Goal: Task Accomplishment & Management: Use online tool/utility

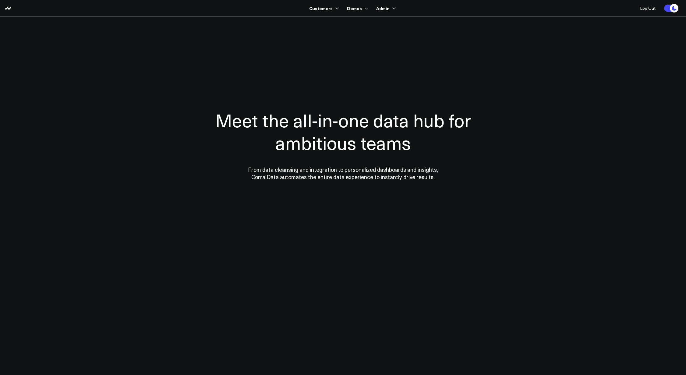
click at [280, 120] on h1 "Meet the all-in-one data hub for ambitious teams" at bounding box center [343, 131] width 298 height 45
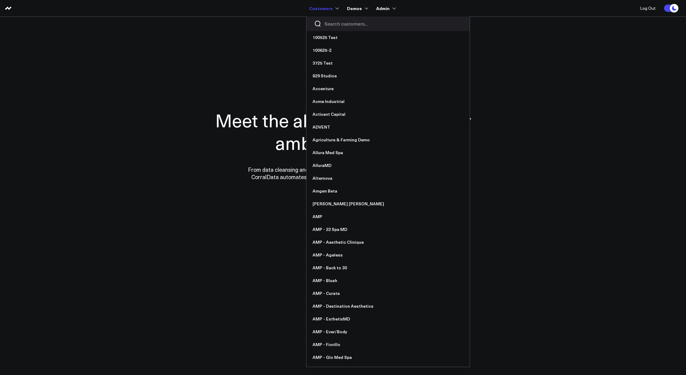
click at [332, 21] on input "Search customers input" at bounding box center [393, 23] width 138 height 7
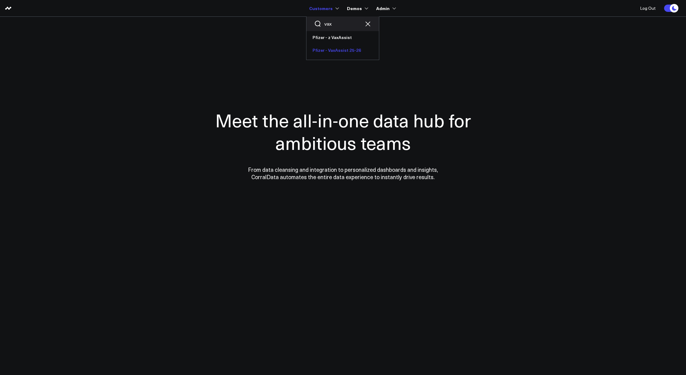
type input "vax"
click at [343, 48] on link "Pfizer - VaxAssist 25-26" at bounding box center [342, 50] width 72 height 13
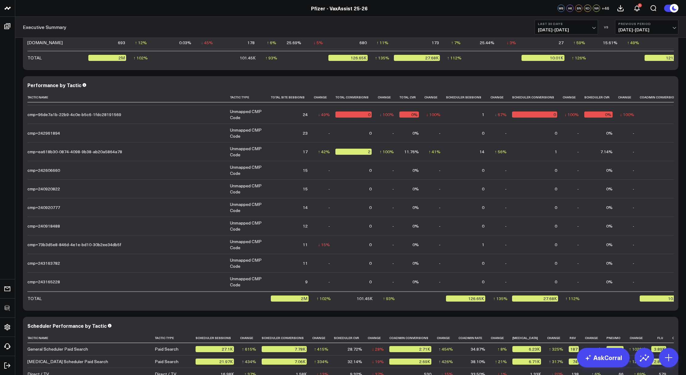
scroll to position [3110, 0]
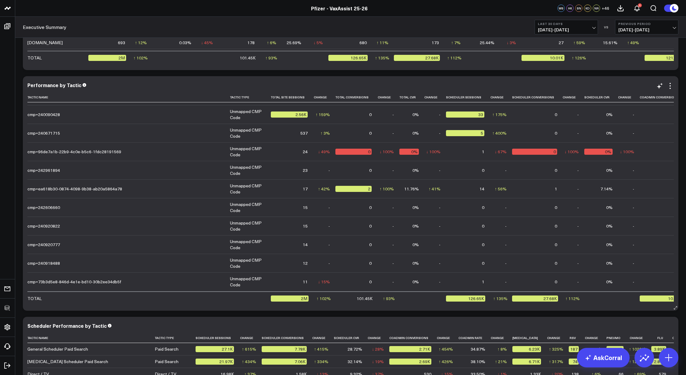
click at [304, 98] on icon at bounding box center [306, 97] width 5 height 4
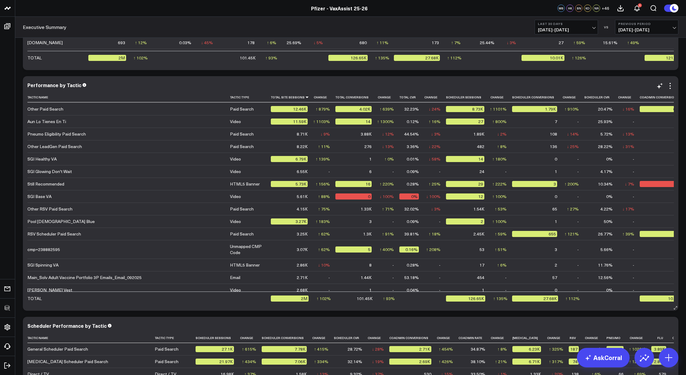
scroll to position [424, 0]
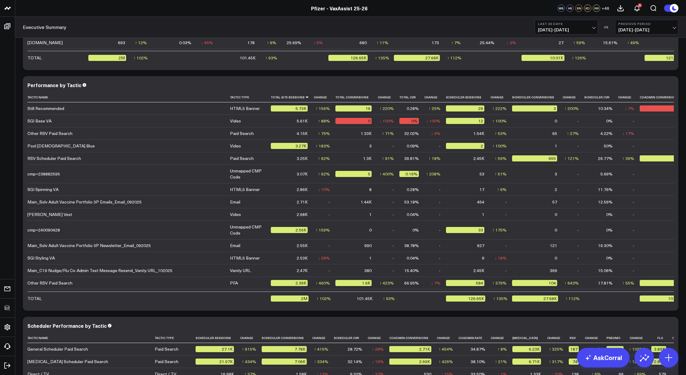
click at [584, 26] on button "Last 30 Days 09/08/25 - 10/07/25" at bounding box center [565, 27] width 63 height 15
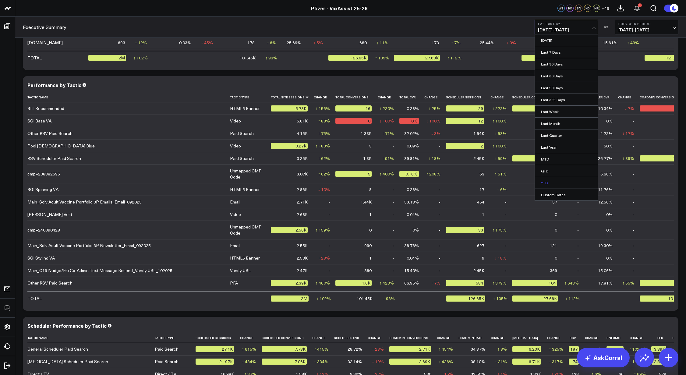
click at [559, 180] on link "YTD" at bounding box center [566, 183] width 63 height 12
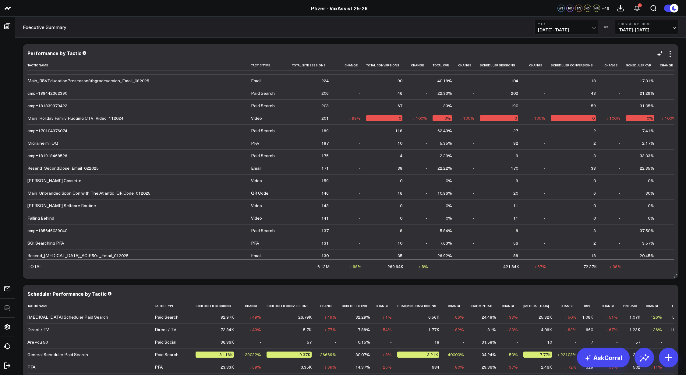
scroll to position [2254, 0]
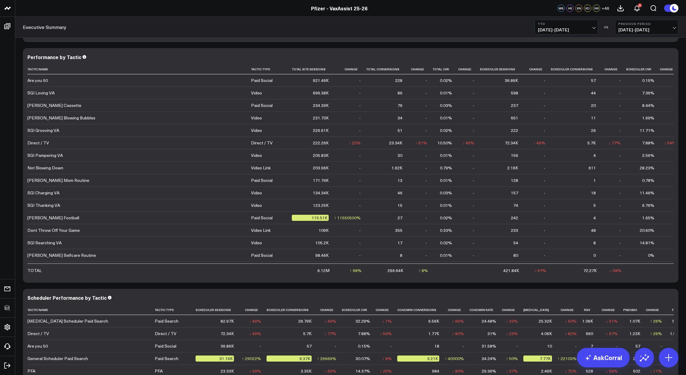
scroll to position [1623, 0]
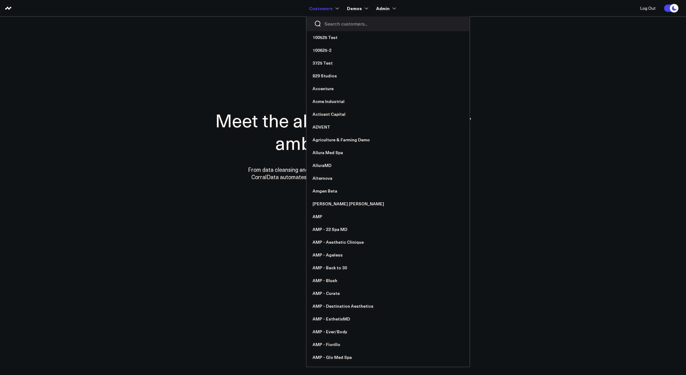
click at [333, 26] on input "Search customers input" at bounding box center [393, 23] width 138 height 7
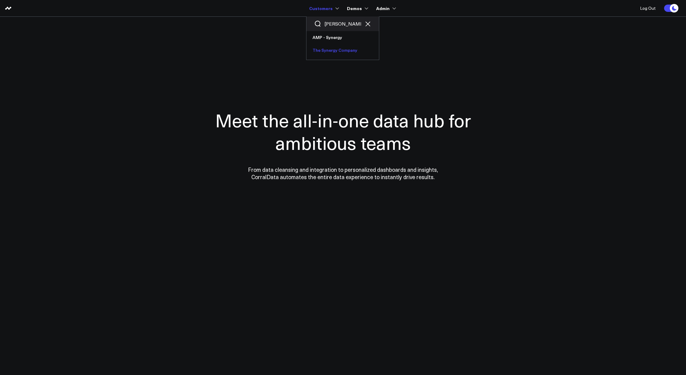
type input "syner"
click at [328, 51] on link "The Synergy Company" at bounding box center [342, 50] width 72 height 13
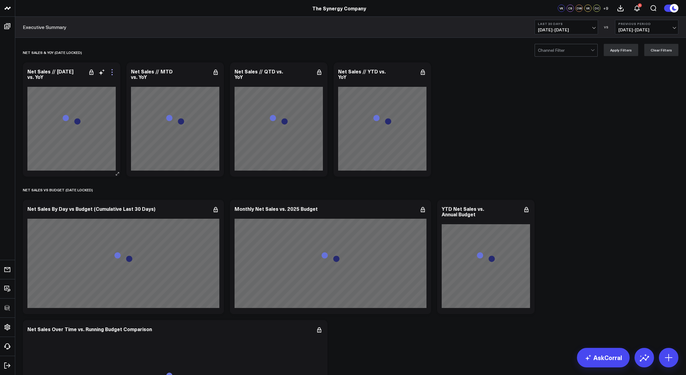
click at [112, 69] on icon at bounding box center [111, 69] width 1 height 1
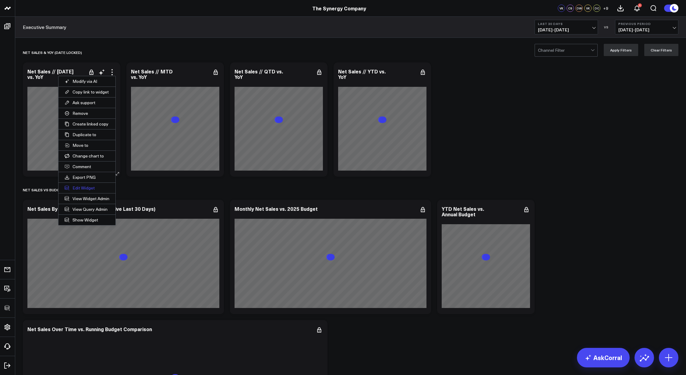
click at [84, 185] on button "Edit Widget" at bounding box center [86, 188] width 57 height 10
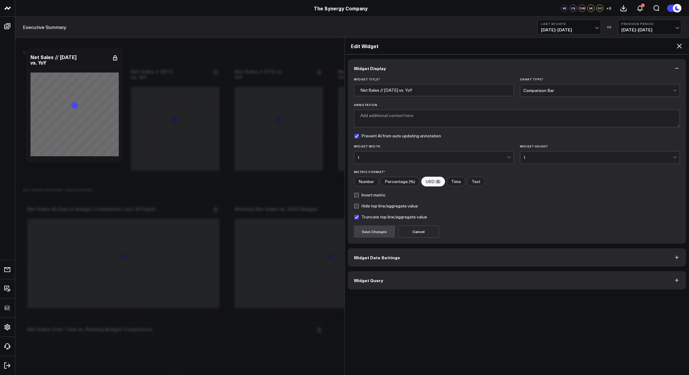
click at [440, 277] on button "Widget Query" at bounding box center [517, 280] width 338 height 18
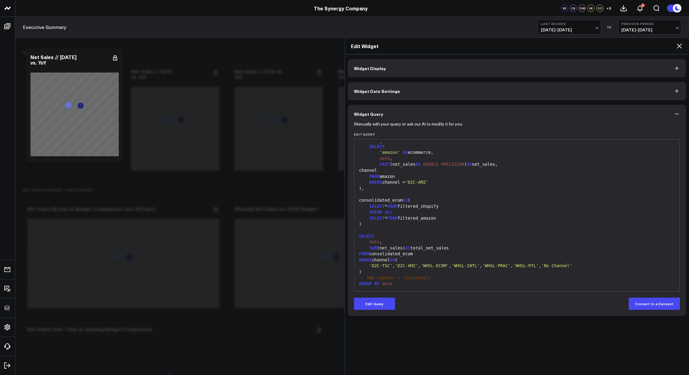
scroll to position [209, 0]
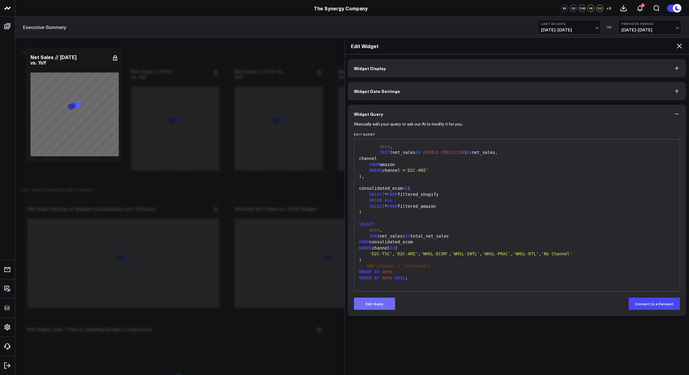
click at [379, 305] on button "Edit Query" at bounding box center [374, 303] width 41 height 12
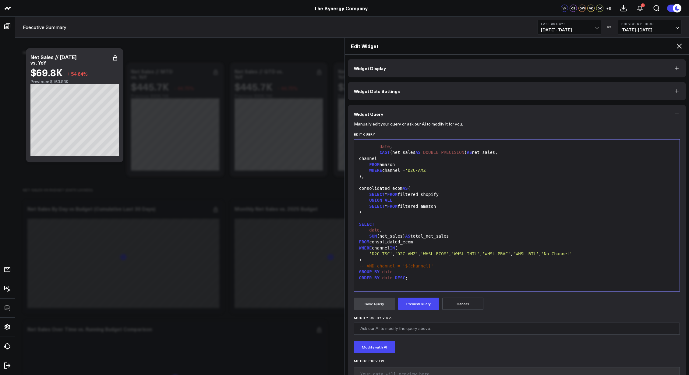
click at [679, 47] on icon at bounding box center [678, 45] width 7 height 7
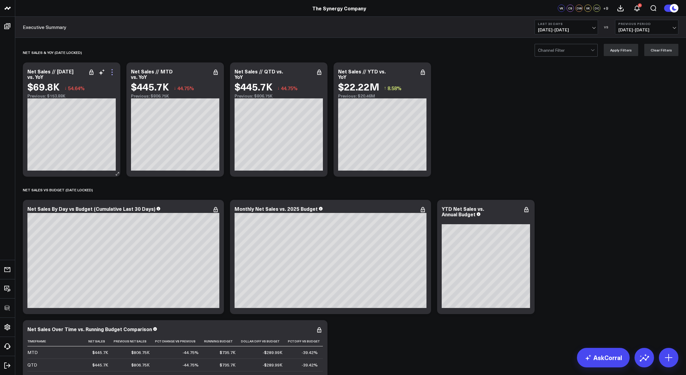
click at [113, 74] on icon at bounding box center [111, 72] width 7 height 7
click at [110, 74] on icon at bounding box center [111, 72] width 7 height 7
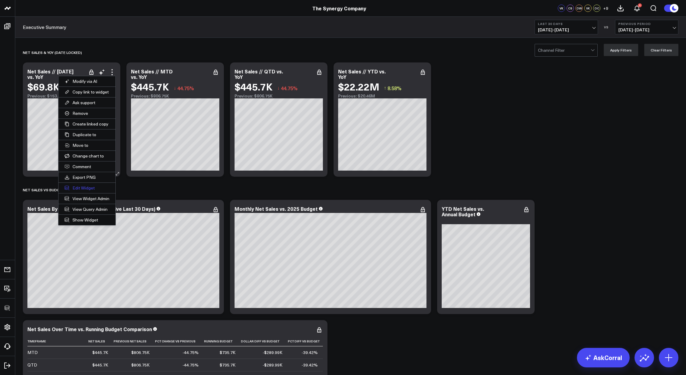
click at [78, 187] on button "Edit Widget" at bounding box center [86, 188] width 57 height 10
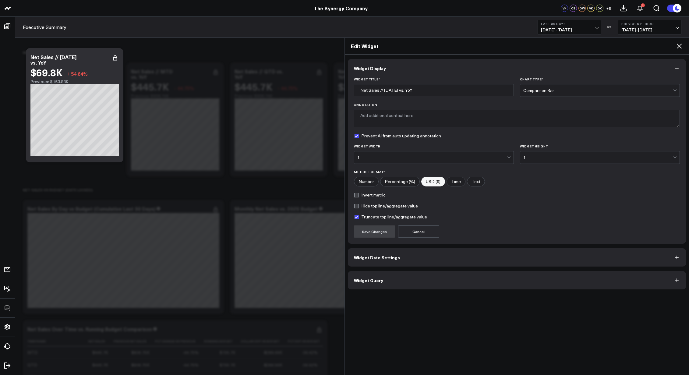
click at [435, 278] on button "Widget Query" at bounding box center [517, 280] width 338 height 18
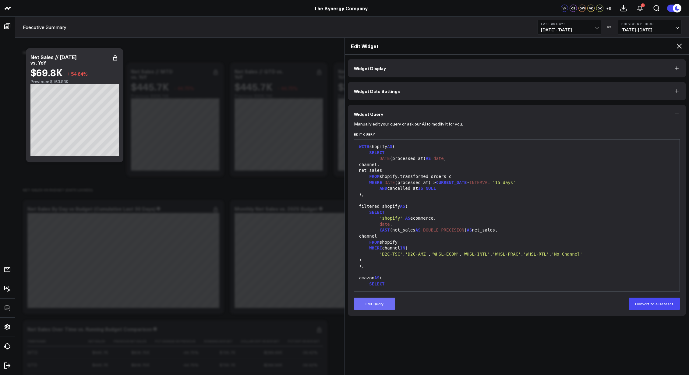
click at [386, 300] on button "Edit Query" at bounding box center [374, 303] width 41 height 12
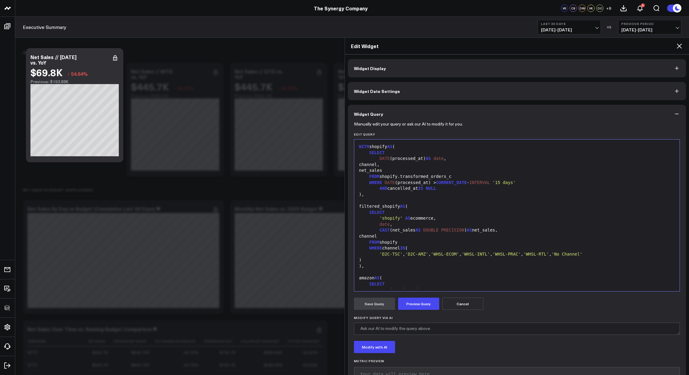
click at [435, 255] on div "'D2C-TSC' , 'D2C-AMZ' , 'WHSL-ECOM' , 'WHSL-INTL' , 'WHSL-PRAC' , 'WHSL-RTL' , …" at bounding box center [516, 254] width 319 height 6
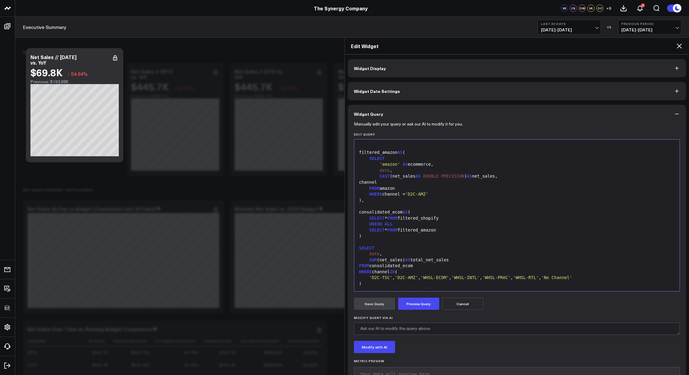
scroll to position [209, 0]
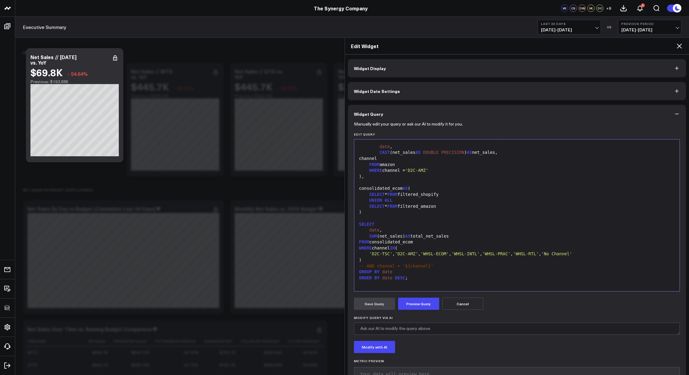
click at [431, 260] on div ")" at bounding box center [516, 260] width 319 height 6
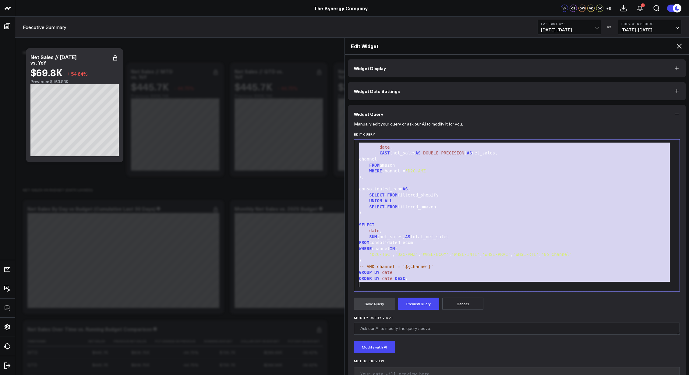
scroll to position [0, 0]
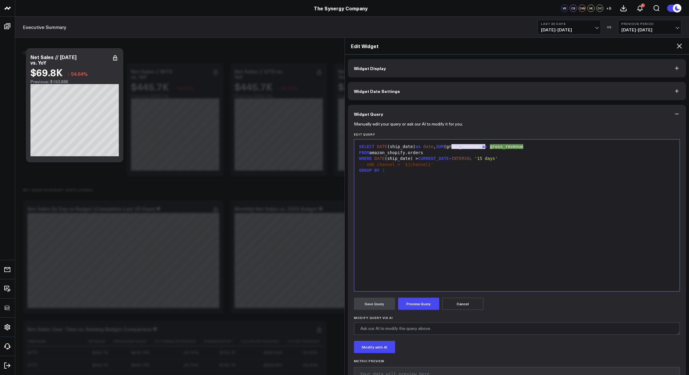
drag, startPoint x: 451, startPoint y: 147, endPoint x: 484, endPoint y: 147, distance: 32.6
click at [484, 147] on div "SELECT DATE (ship_date) as date , SUM (gross_revenue) as gross_revenue" at bounding box center [516, 147] width 319 height 6
drag, startPoint x: 487, startPoint y: 148, endPoint x: 550, endPoint y: 144, distance: 62.8
click at [550, 144] on div "SELECT DATE (ship_date) as date , SUM (net_sales) as gross_revenue" at bounding box center [516, 147] width 319 height 6
click at [426, 184] on div "SELECT DATE (ship_date) as date , SUM (net_sales) as value FROM amazon_shopify.…" at bounding box center [516, 215] width 319 height 146
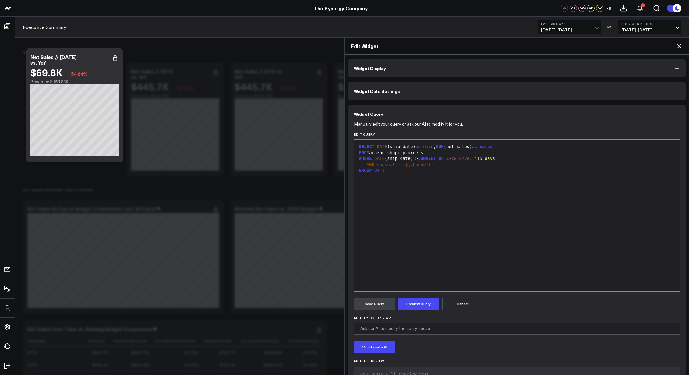
click at [377, 145] on span "DATE" at bounding box center [382, 146] width 10 height 5
click at [433, 152] on span "SUM" at bounding box center [432, 152] width 8 height 5
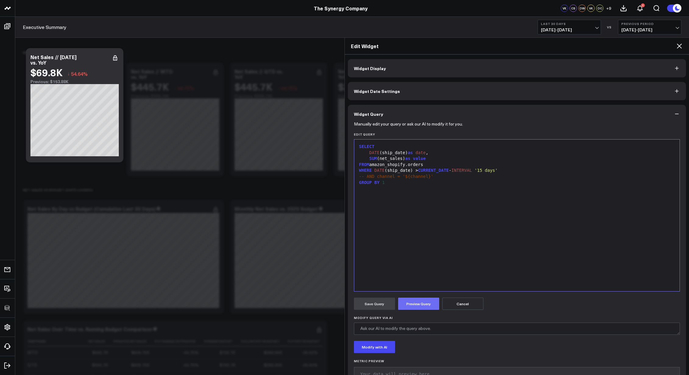
click at [420, 302] on button "Preview Query" at bounding box center [418, 303] width 41 height 12
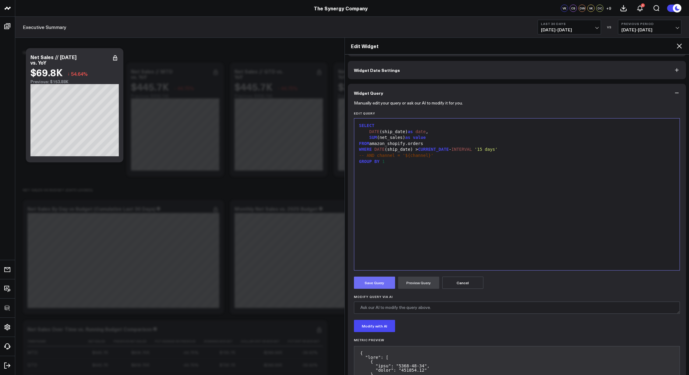
click at [381, 284] on button "Save Query" at bounding box center [374, 282] width 41 height 12
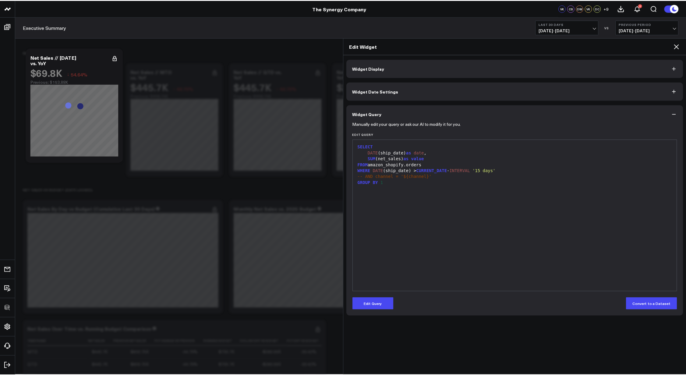
scroll to position [0, 0]
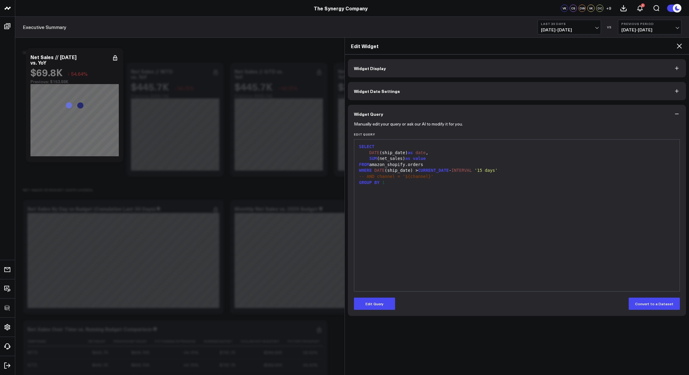
click at [680, 48] on icon at bounding box center [678, 45] width 7 height 7
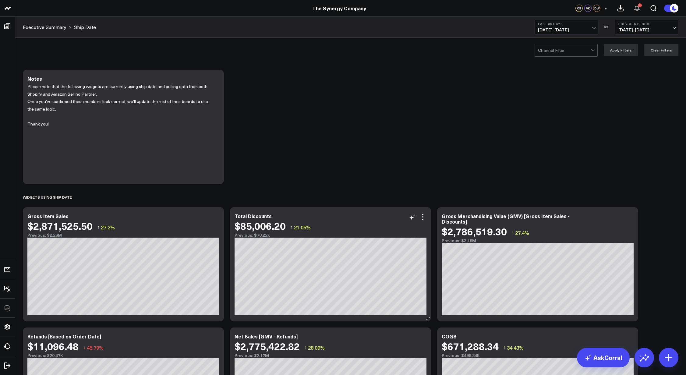
scroll to position [86, 0]
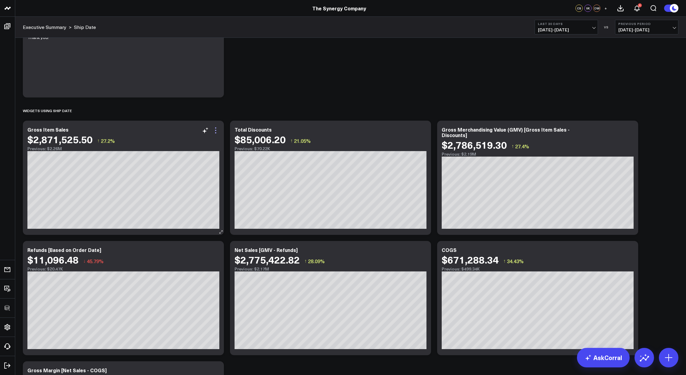
click at [216, 129] on icon at bounding box center [215, 130] width 7 height 7
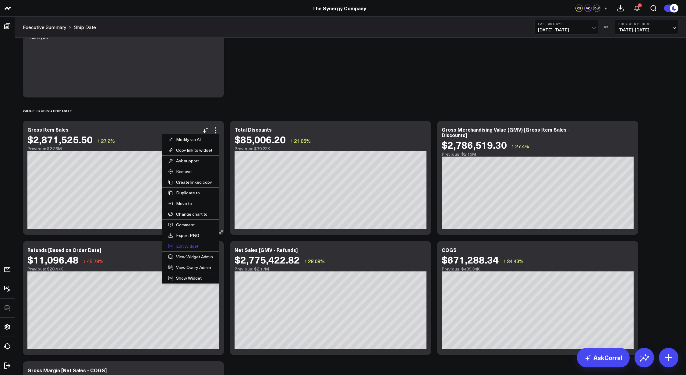
click at [189, 246] on button "Edit Widget" at bounding box center [190, 246] width 57 height 10
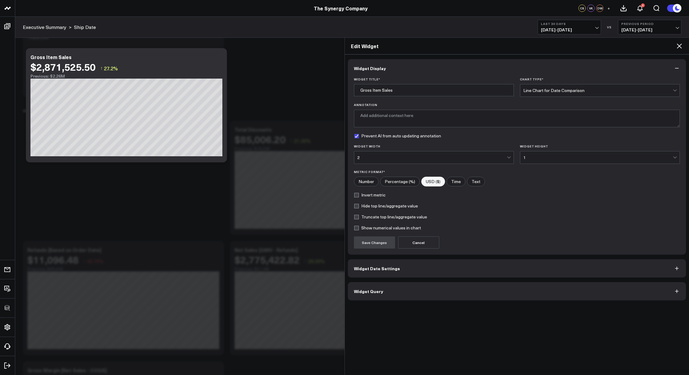
click at [434, 287] on button "Widget Query" at bounding box center [517, 291] width 338 height 18
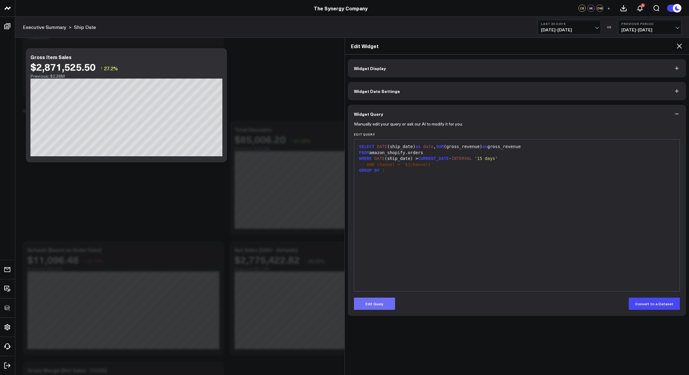
click at [374, 299] on button "Edit Query" at bounding box center [374, 303] width 41 height 12
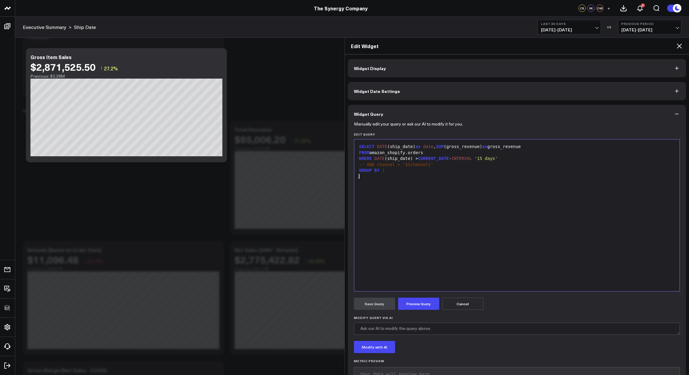
click at [457, 222] on div "SELECT DATE (ship_date) as date , SUM (gross_revenue) as gross_revenue FROM ama…" at bounding box center [516, 215] width 319 height 146
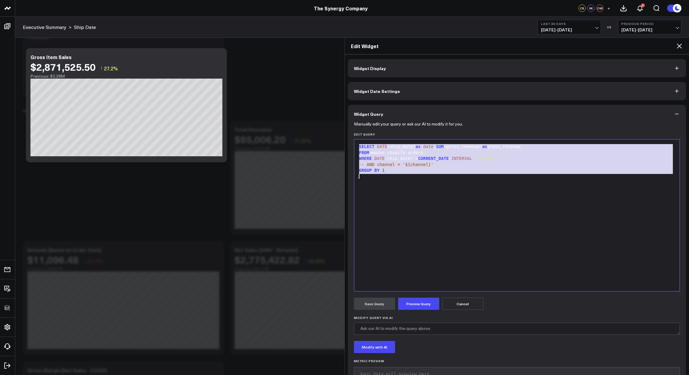
copy div "SELECT DATE (ship_date) as date , SUM (gross_revenue) as gross_revenue FROM ama…"
click at [678, 50] on div "Edit Widget" at bounding box center [517, 46] width 344 height 17
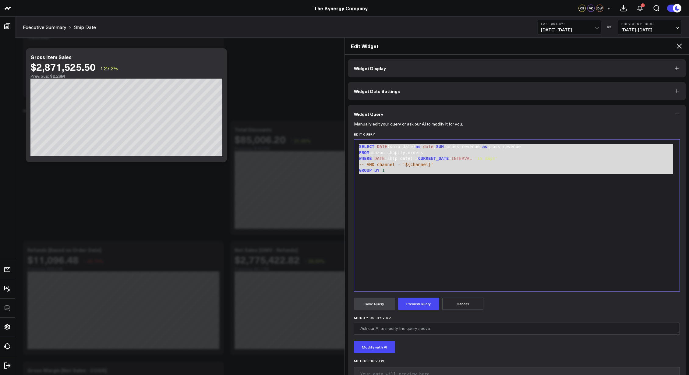
click at [598, 197] on div "SELECT DATE (ship_date) as date , SUM (gross_revenue) as gross_revenue FROM ama…" at bounding box center [516, 215] width 319 height 146
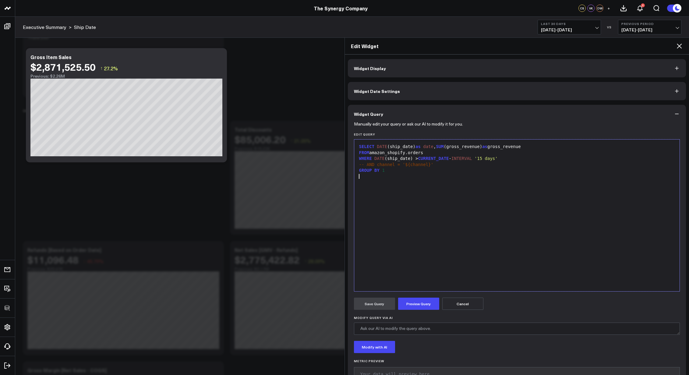
click at [598, 196] on div "SELECT DATE (ship_date) as date , SUM (gross_revenue) as gross_revenue FROM ama…" at bounding box center [516, 215] width 319 height 146
click at [677, 46] on icon at bounding box center [678, 45] width 7 height 7
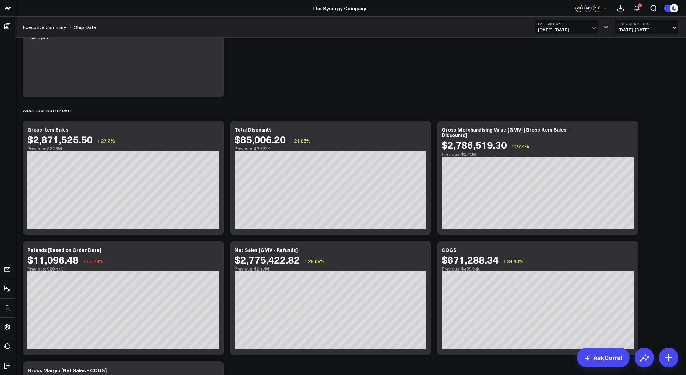
scroll to position [79, 0]
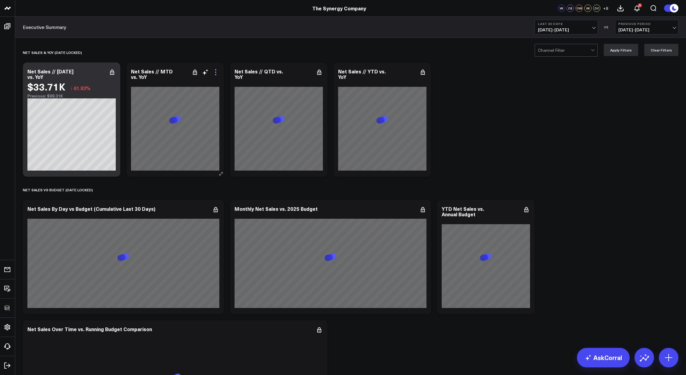
click at [217, 73] on icon at bounding box center [215, 72] width 7 height 7
click at [215, 70] on icon at bounding box center [215, 69] width 1 height 1
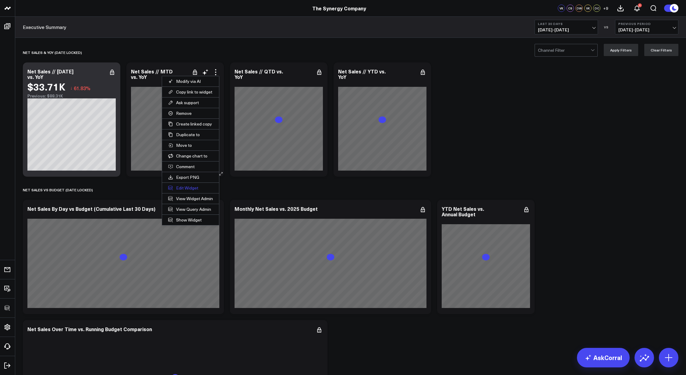
click at [189, 190] on button "Edit Widget" at bounding box center [190, 188] width 57 height 10
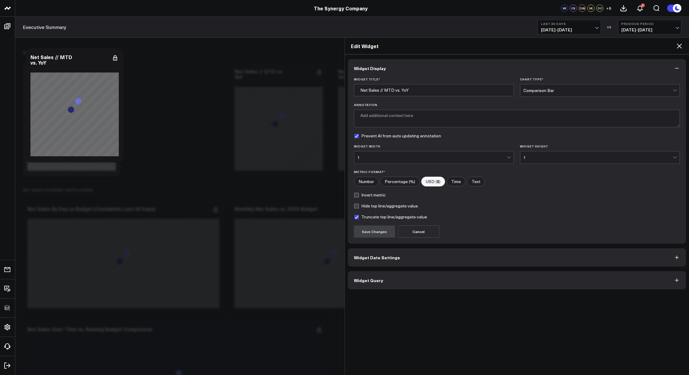
click at [440, 276] on button "Widget Query" at bounding box center [517, 280] width 338 height 18
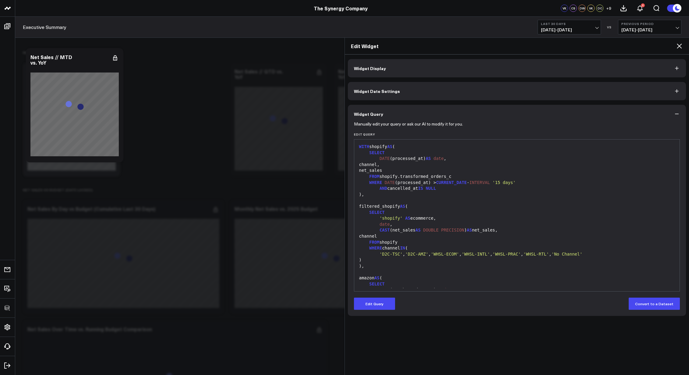
click at [678, 46] on icon at bounding box center [678, 45] width 7 height 7
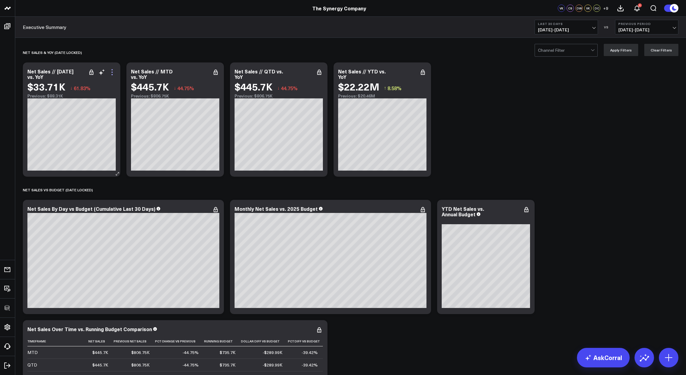
click at [112, 74] on icon at bounding box center [111, 72] width 7 height 7
click at [113, 74] on icon at bounding box center [111, 72] width 7 height 7
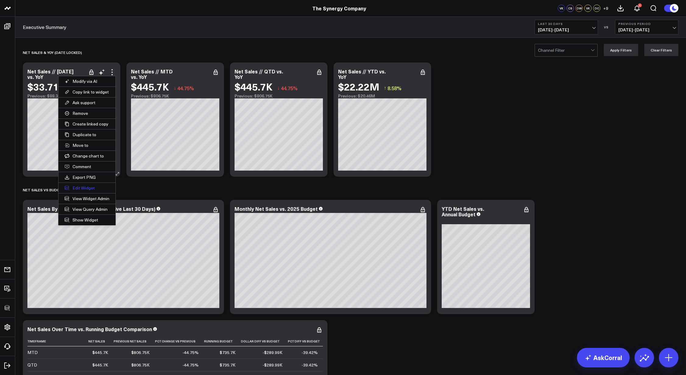
click at [89, 188] on button "Edit Widget" at bounding box center [86, 188] width 57 height 10
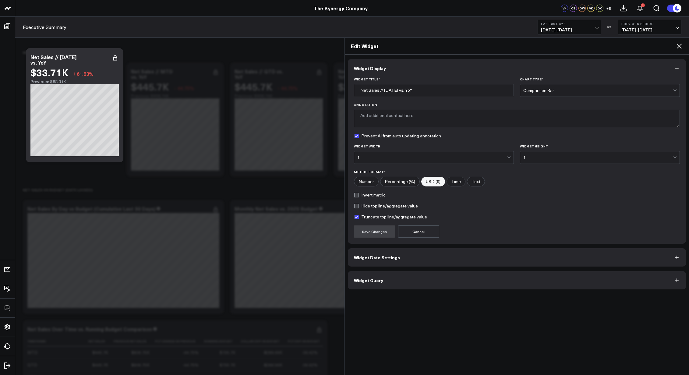
click at [422, 285] on button "Widget Query" at bounding box center [517, 280] width 338 height 18
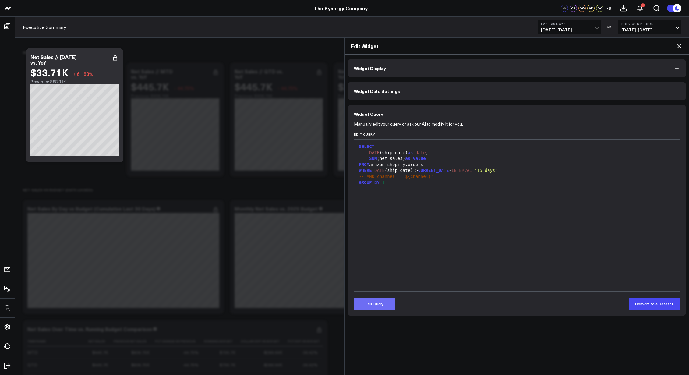
click at [383, 307] on button "Edit Query" at bounding box center [374, 303] width 41 height 12
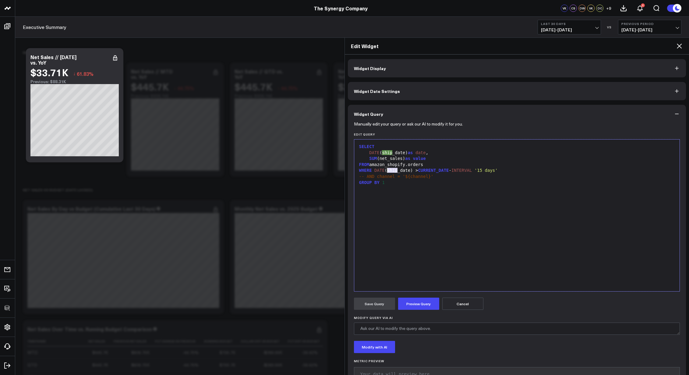
drag, startPoint x: 398, startPoint y: 170, endPoint x: 387, endPoint y: 171, distance: 10.7
click at [387, 171] on div "WHERE DATE (ship_date) > CURRENT_DATE - INTERVAL '15 days'" at bounding box center [516, 170] width 319 height 6
drag, startPoint x: 392, startPoint y: 153, endPoint x: 383, endPoint y: 154, distance: 9.5
click at [383, 154] on div "DATE (ship_date) as date ," at bounding box center [516, 153] width 319 height 6
click at [428, 308] on button "Preview Query" at bounding box center [418, 303] width 41 height 12
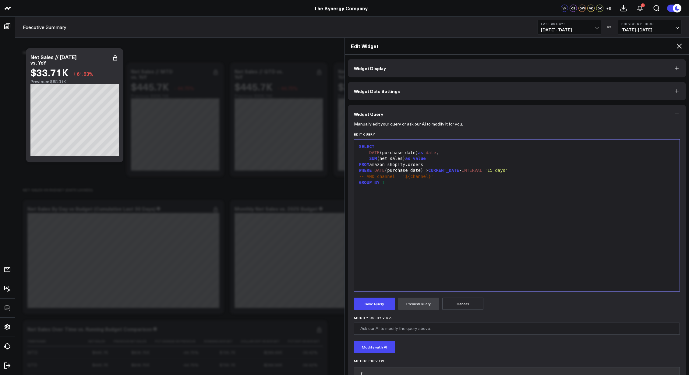
scroll to position [102, 0]
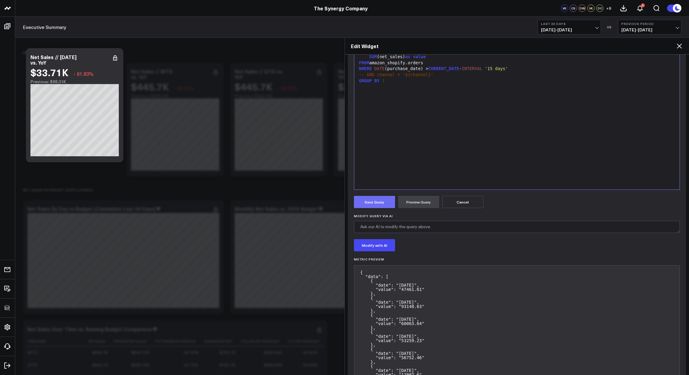
click at [387, 204] on button "Save Query" at bounding box center [374, 202] width 41 height 12
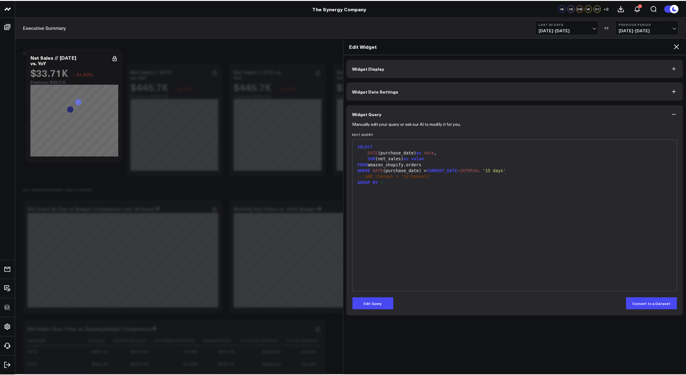
scroll to position [0, 0]
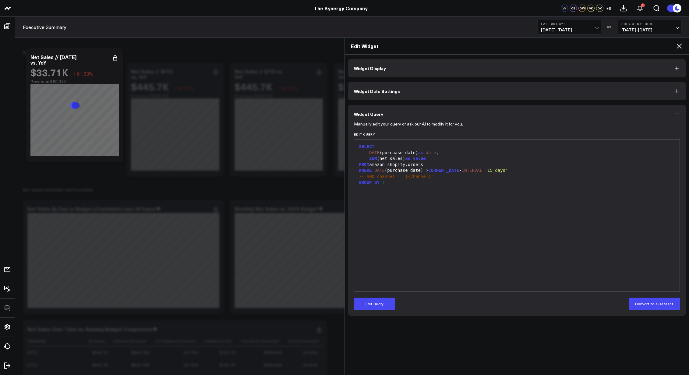
click at [679, 47] on icon at bounding box center [678, 45] width 7 height 7
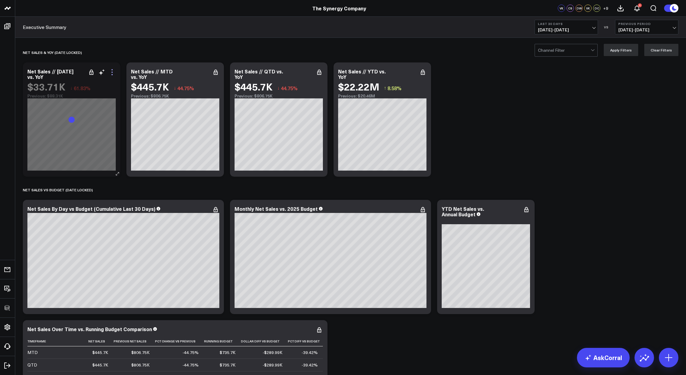
click at [112, 71] on icon at bounding box center [111, 72] width 7 height 7
click at [113, 72] on icon at bounding box center [111, 72] width 7 height 7
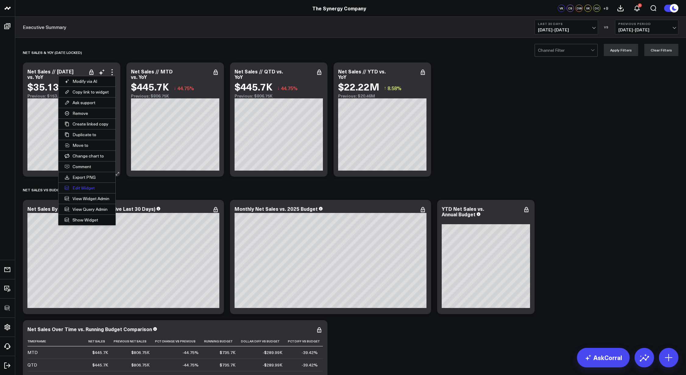
click at [82, 185] on button "Edit Widget" at bounding box center [86, 188] width 57 height 10
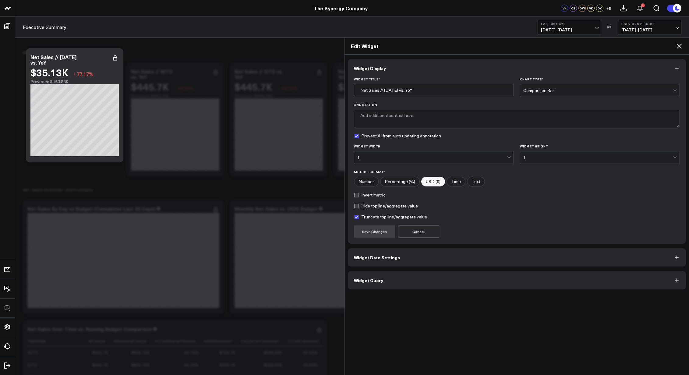
click at [392, 277] on button "Widget Query" at bounding box center [517, 280] width 338 height 18
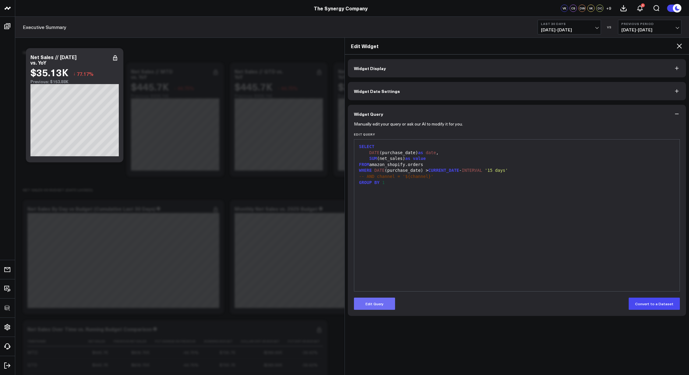
click at [380, 297] on button "Edit Query" at bounding box center [374, 303] width 41 height 12
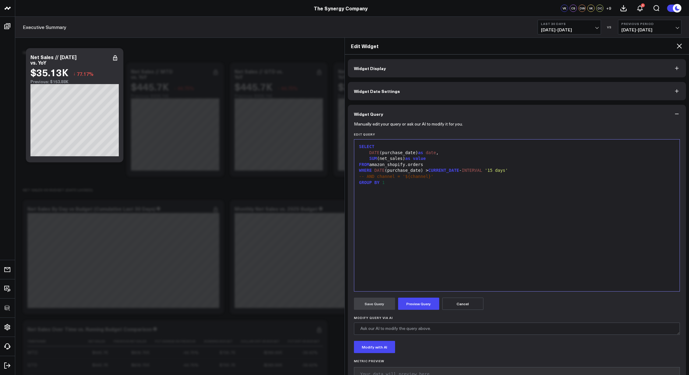
click at [453, 220] on div "SELECT DATE (purchase_date) as date , SUM (net_sales) as value FROM amazon_shop…" at bounding box center [516, 215] width 319 height 146
copy div "SELECT DATE (purchase_date) as date , SUM (net_sales) as value FROM amazon_shop…"
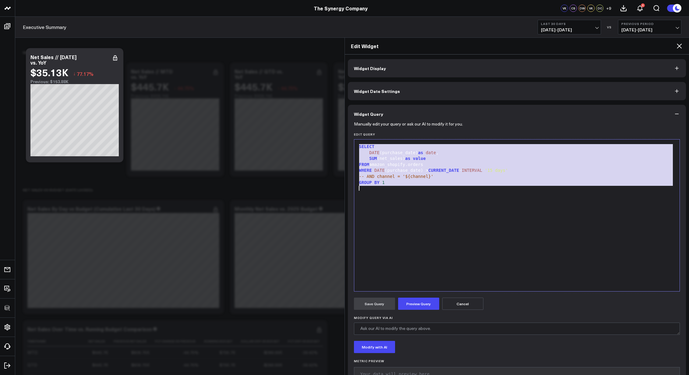
click at [677, 47] on icon at bounding box center [678, 45] width 7 height 7
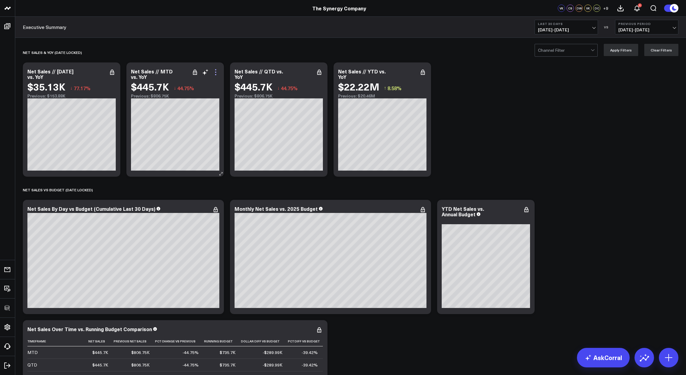
click at [213, 71] on icon at bounding box center [215, 72] width 7 height 7
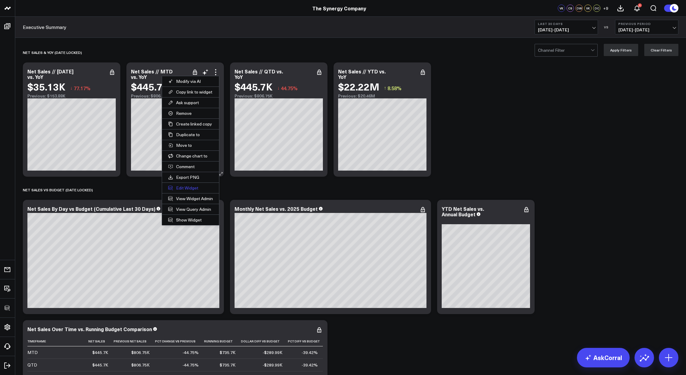
click at [187, 189] on button "Edit Widget" at bounding box center [190, 188] width 57 height 10
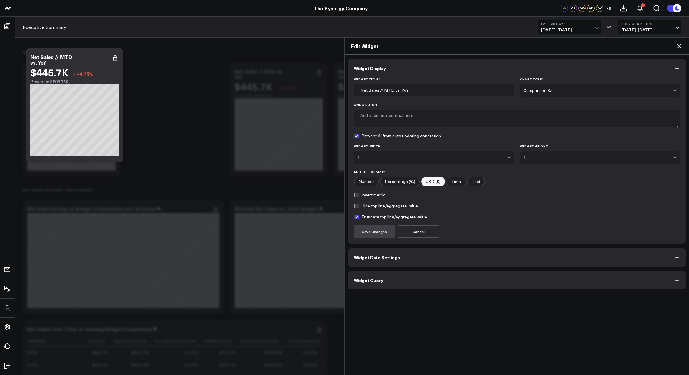
click at [426, 280] on button "Widget Query" at bounding box center [517, 280] width 338 height 18
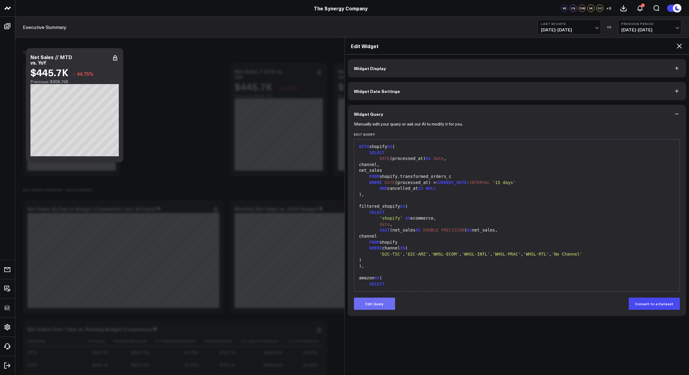
click at [387, 299] on button "Edit Query" at bounding box center [374, 303] width 41 height 12
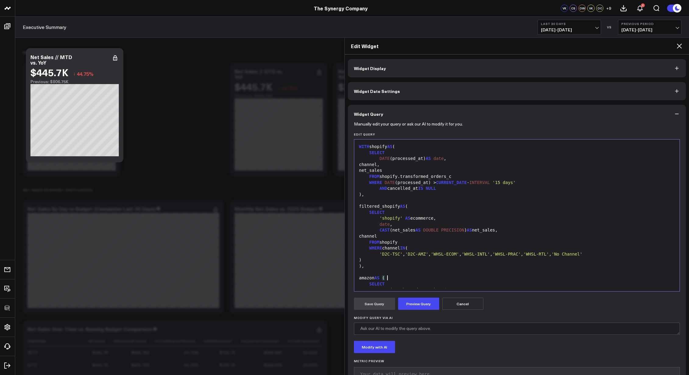
click at [410, 276] on div "amazon AS (" at bounding box center [516, 278] width 319 height 6
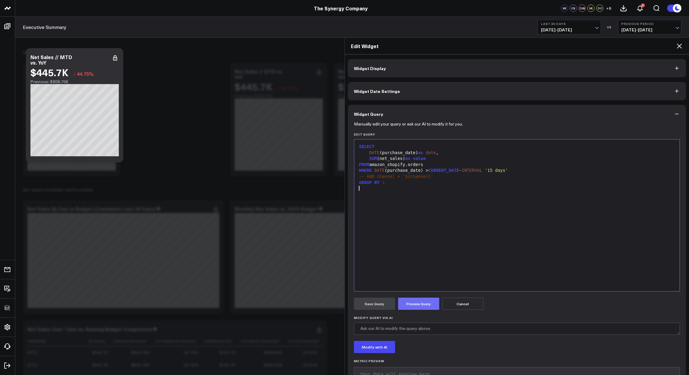
click at [413, 300] on button "Preview Query" at bounding box center [418, 303] width 41 height 12
click at [384, 302] on button "Save Query" at bounding box center [374, 303] width 41 height 12
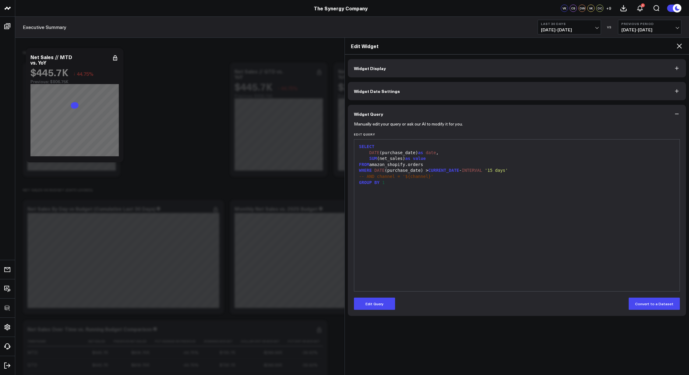
click at [677, 45] on icon at bounding box center [678, 45] width 7 height 7
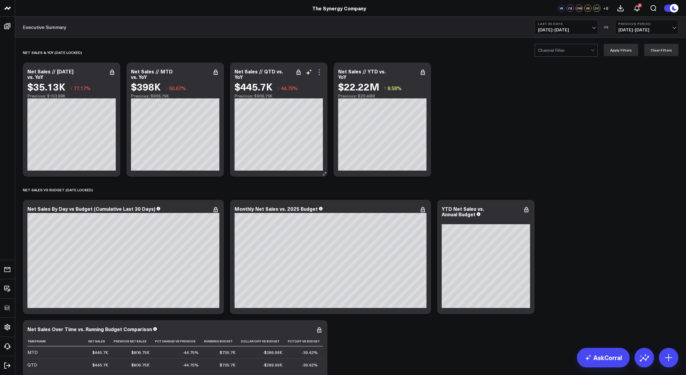
click at [320, 73] on icon at bounding box center [318, 72] width 7 height 7
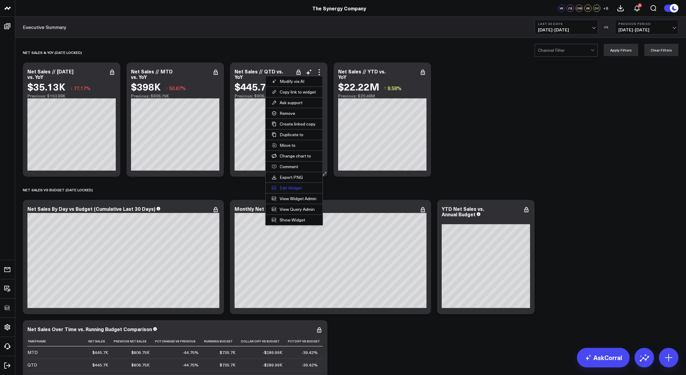
click at [294, 188] on button "Edit Widget" at bounding box center [294, 188] width 57 height 10
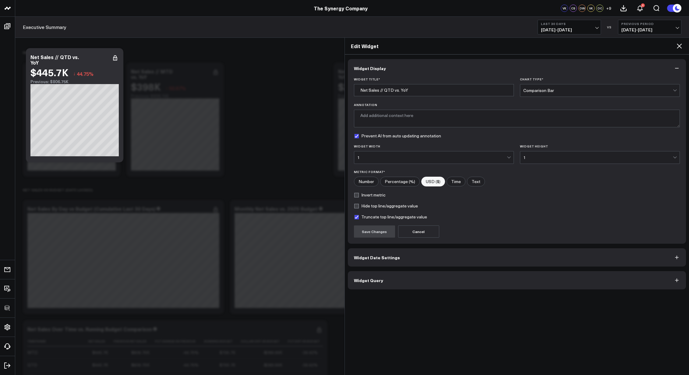
click at [417, 257] on button "Widget Date Settings" at bounding box center [517, 257] width 338 height 18
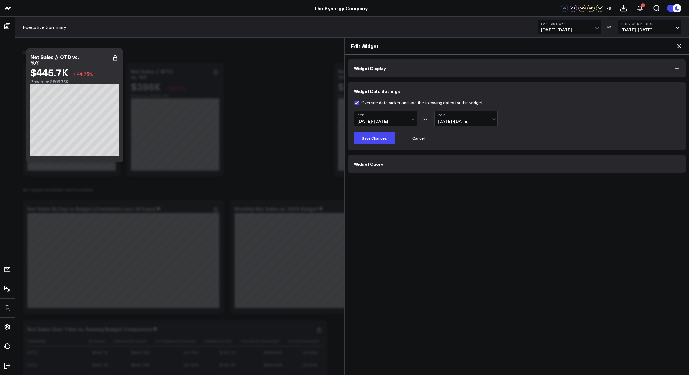
click at [399, 159] on button "Widget Query" at bounding box center [517, 164] width 338 height 18
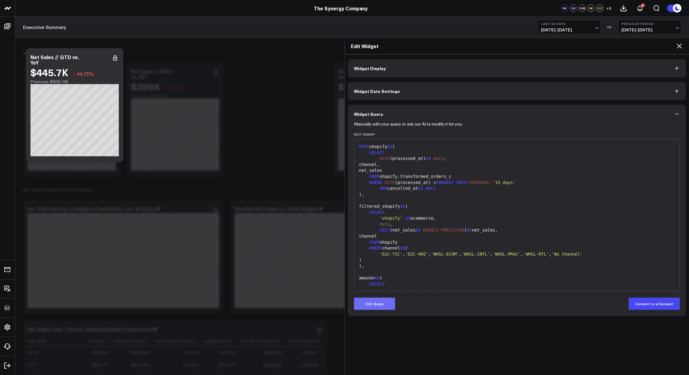
click at [378, 300] on button "Edit Query" at bounding box center [374, 303] width 41 height 12
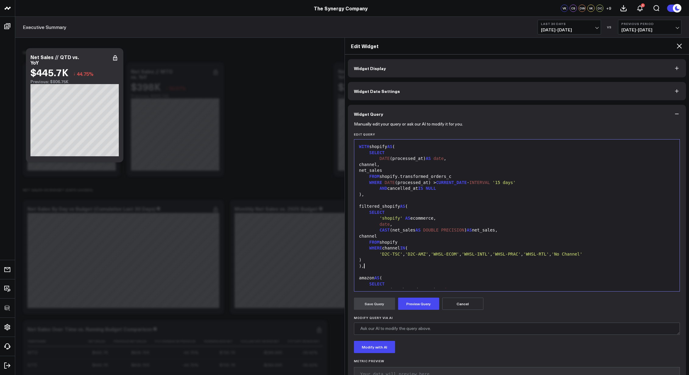
click at [426, 263] on div ")," at bounding box center [516, 266] width 319 height 6
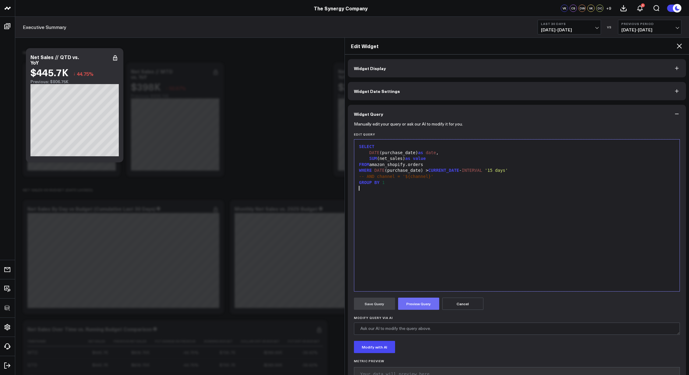
click at [419, 301] on button "Preview Query" at bounding box center [418, 303] width 41 height 12
click at [377, 306] on button "Save Query" at bounding box center [374, 303] width 41 height 12
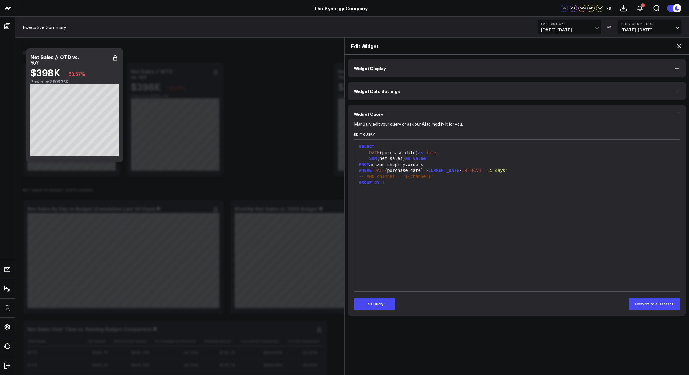
click at [678, 47] on icon at bounding box center [679, 46] width 5 height 5
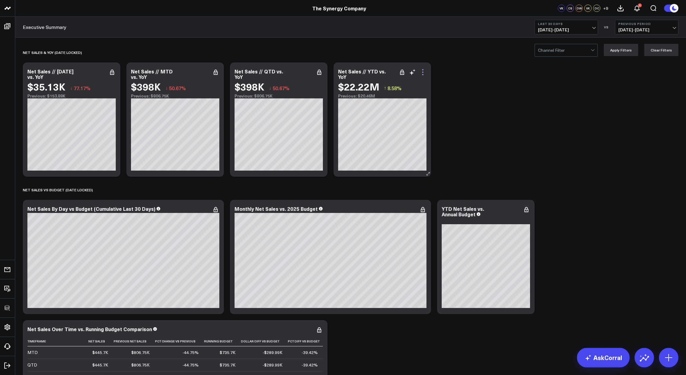
click at [421, 71] on icon at bounding box center [422, 72] width 7 height 7
click at [424, 75] on icon at bounding box center [422, 72] width 7 height 7
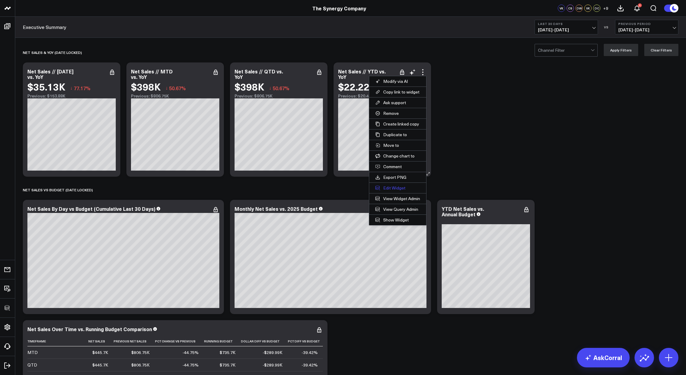
click at [393, 188] on button "Edit Widget" at bounding box center [397, 188] width 57 height 10
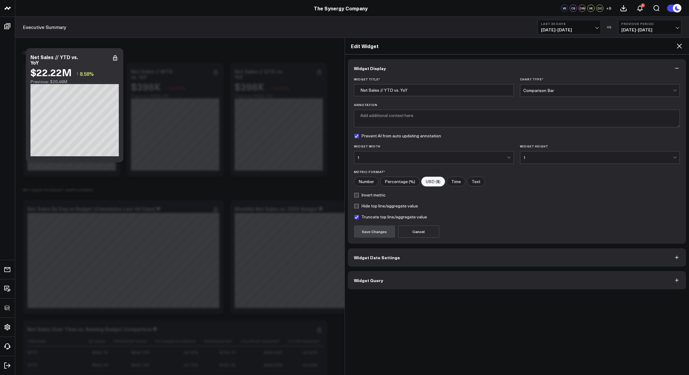
click at [395, 283] on button "Widget Query" at bounding box center [517, 280] width 338 height 18
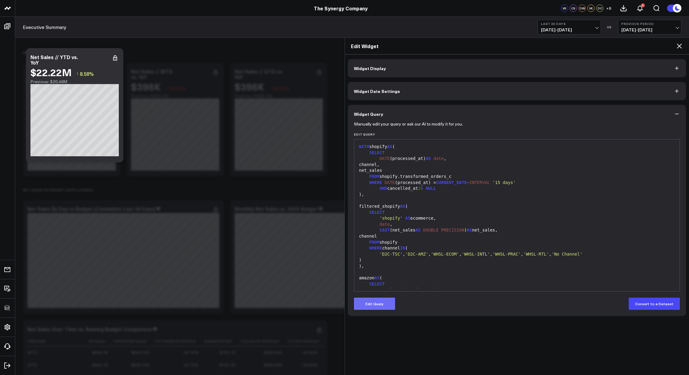
click at [381, 299] on button "Edit Query" at bounding box center [374, 303] width 41 height 12
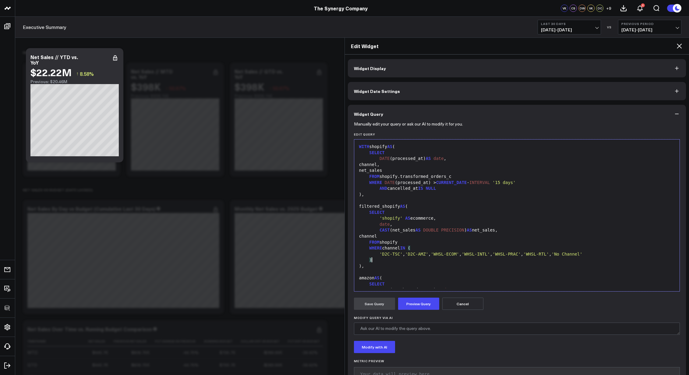
click at [402, 261] on div ")" at bounding box center [516, 260] width 319 height 6
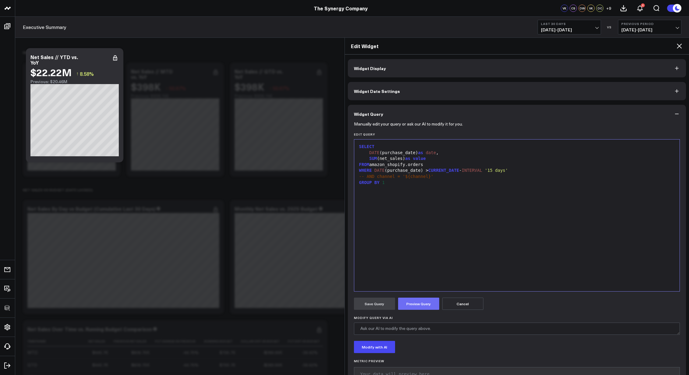
click at [411, 299] on button "Preview Query" at bounding box center [418, 303] width 41 height 12
click at [365, 299] on button "Save Query" at bounding box center [374, 303] width 41 height 12
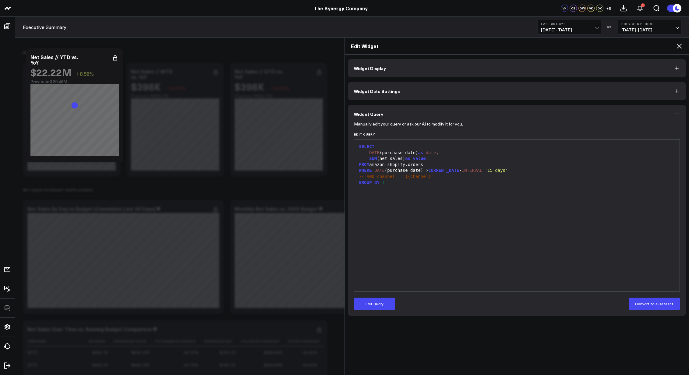
click at [680, 44] on icon at bounding box center [678, 45] width 7 height 7
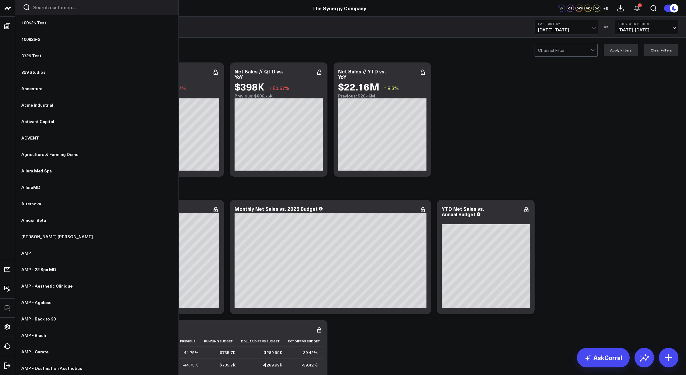
click at [55, 6] on input "Search customers input" at bounding box center [102, 7] width 138 height 7
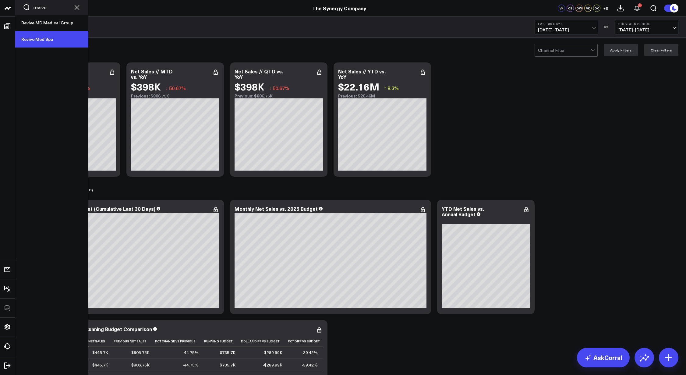
type input "revive"
click at [47, 37] on link "Revive Med Spa" at bounding box center [51, 39] width 73 height 16
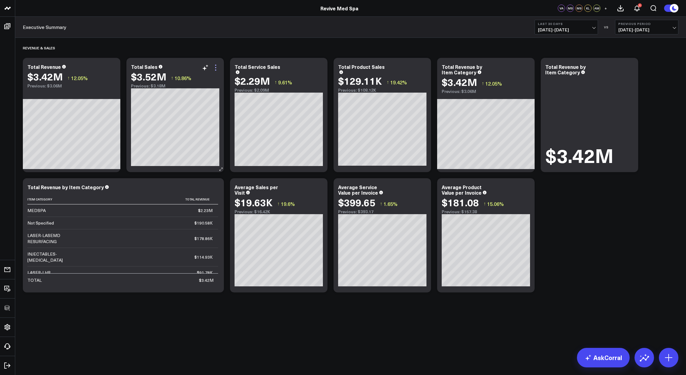
click at [216, 65] on icon at bounding box center [215, 67] width 7 height 7
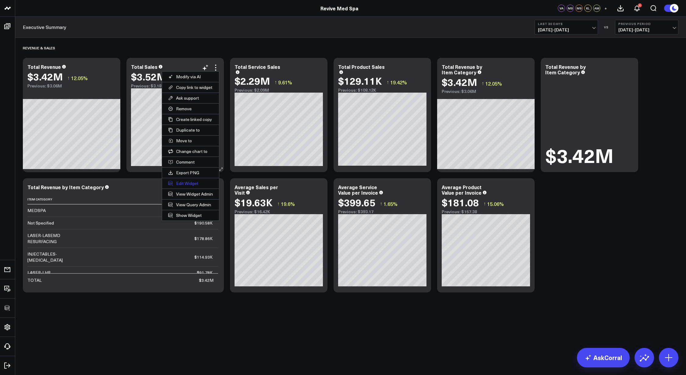
click at [187, 183] on button "Edit Widget" at bounding box center [190, 183] width 57 height 10
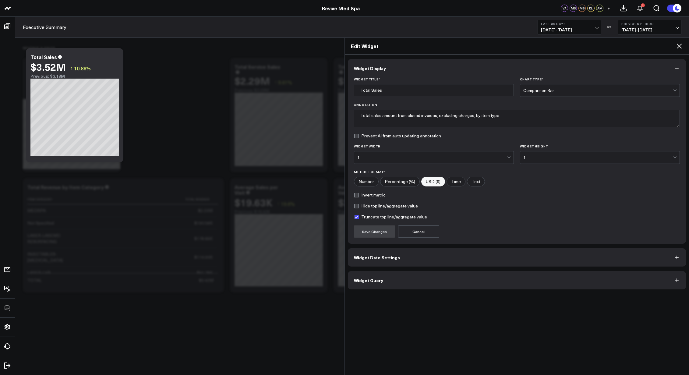
click at [419, 279] on button "Widget Query" at bounding box center [517, 280] width 338 height 18
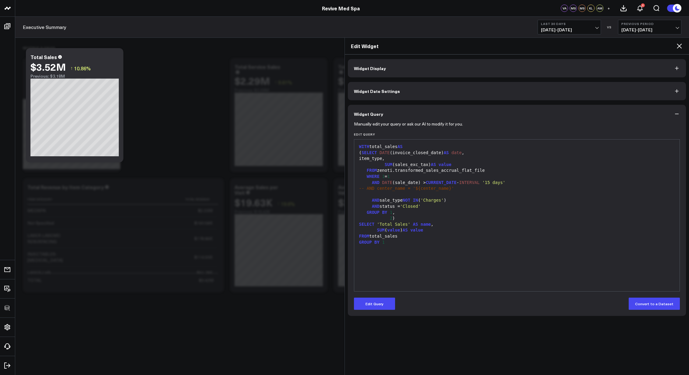
click at [422, 268] on div "WITH total_sales AS ( SELECT DATE (invoice_closed_date) AS date , item_type, SU…" at bounding box center [516, 215] width 319 height 146
click at [419, 256] on div "WITH total_sales AS ( SELECT DATE (invoice_closed_date) AS date , item_type, SU…" at bounding box center [516, 215] width 319 height 146
click at [683, 44] on div "Edit Widget" at bounding box center [517, 46] width 344 height 17
click at [681, 45] on icon at bounding box center [678, 45] width 7 height 7
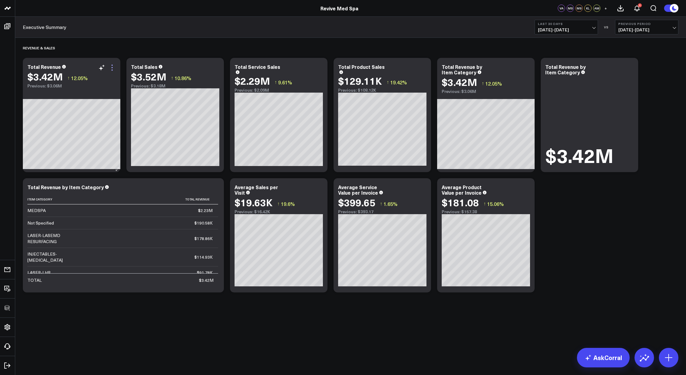
click at [112, 67] on icon at bounding box center [111, 67] width 7 height 7
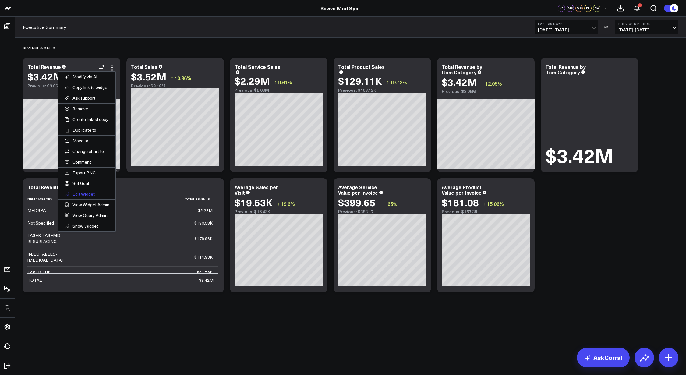
click at [83, 192] on button "Edit Widget" at bounding box center [86, 194] width 57 height 10
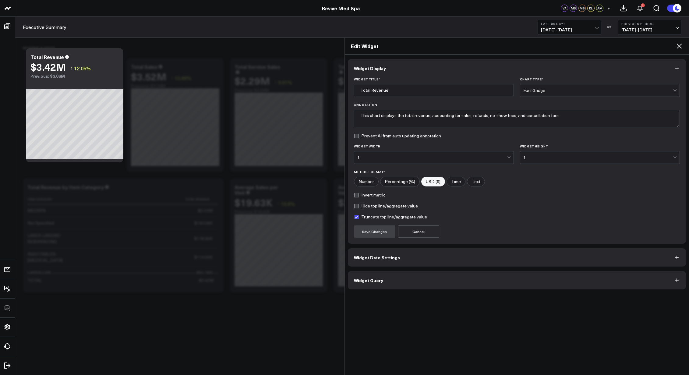
click at [429, 277] on button "Widget Query" at bounding box center [517, 280] width 338 height 18
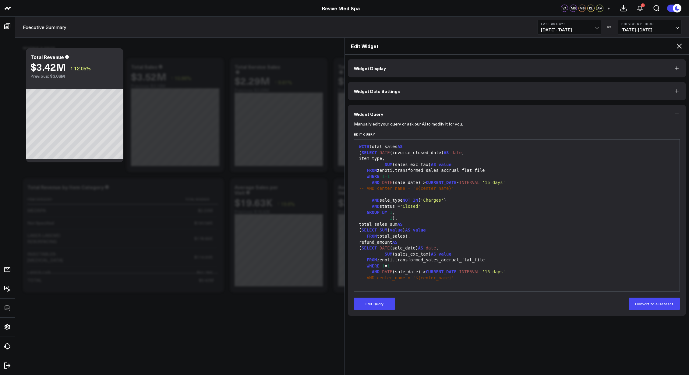
click at [676, 48] on icon at bounding box center [678, 45] width 7 height 7
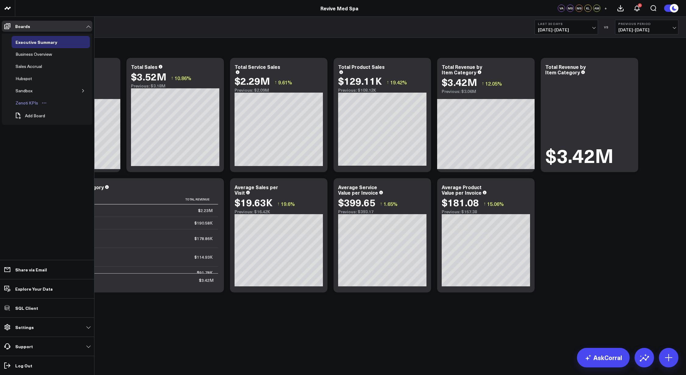
click at [28, 103] on div "Zenoti KPIs" at bounding box center [27, 102] width 26 height 7
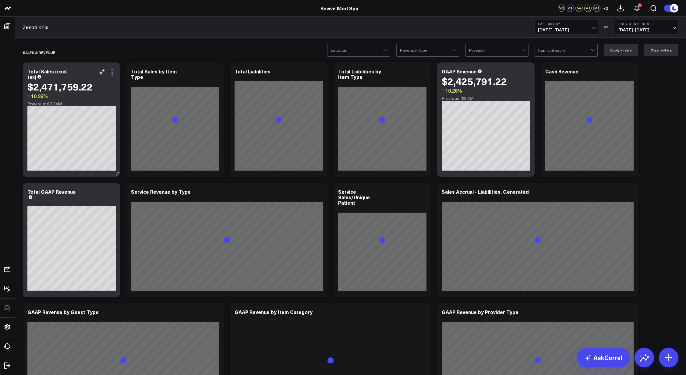
click at [113, 74] on icon at bounding box center [111, 72] width 7 height 7
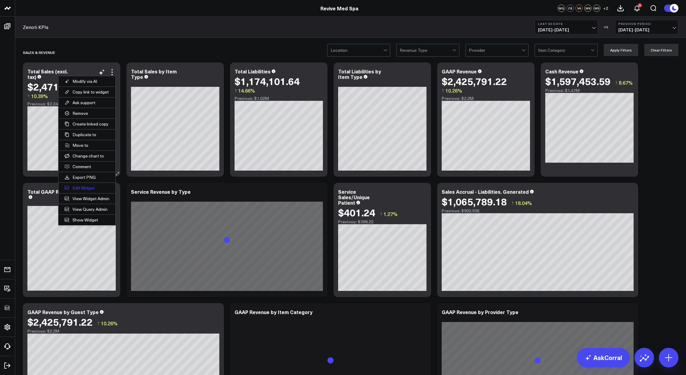
click at [89, 186] on button "Edit Widget" at bounding box center [86, 188] width 57 height 10
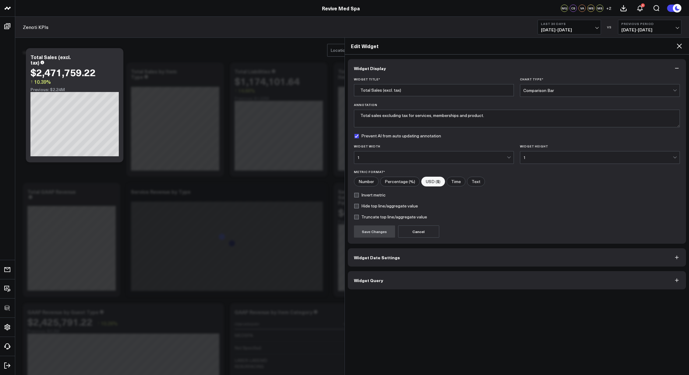
click at [418, 288] on button "Widget Query" at bounding box center [517, 280] width 338 height 18
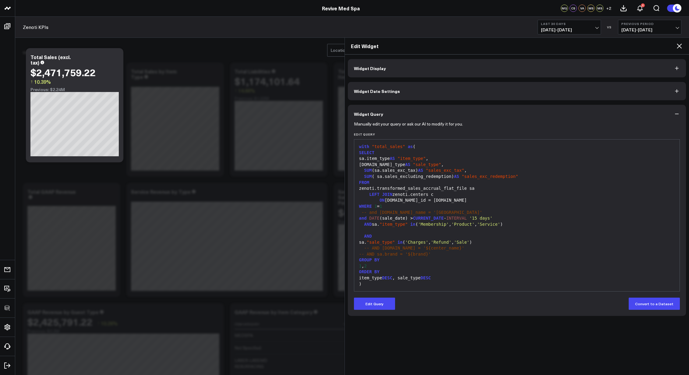
click at [677, 47] on icon at bounding box center [678, 45] width 7 height 7
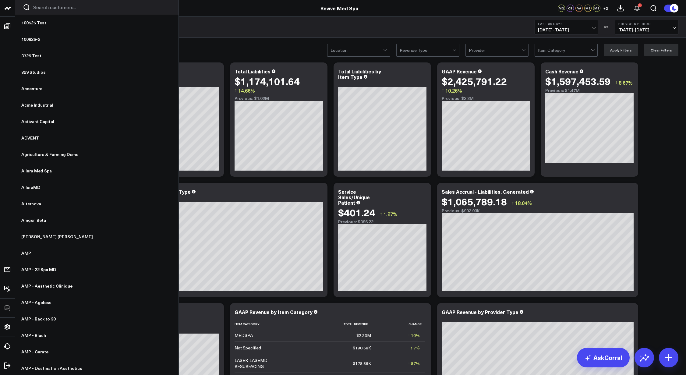
click at [71, 9] on input "Search customers input" at bounding box center [102, 7] width 138 height 7
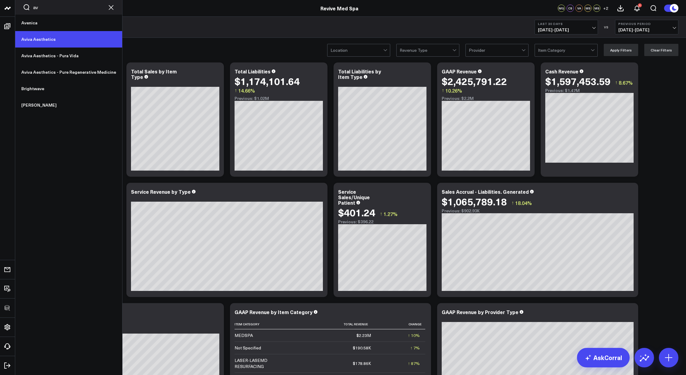
type input "av"
click at [59, 46] on link "Aviva Aesthetics" at bounding box center [68, 39] width 107 height 16
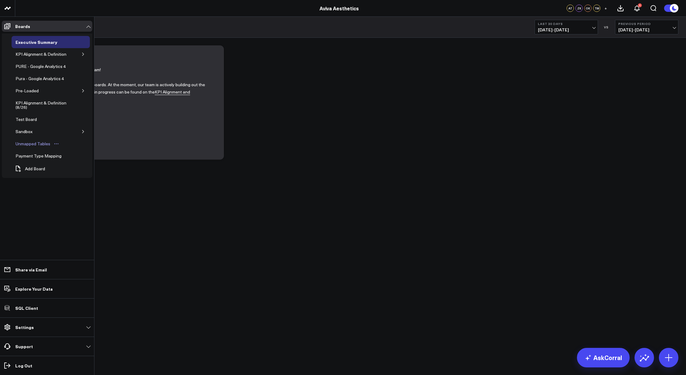
click at [28, 143] on div "Unmapped Tables" at bounding box center [33, 143] width 38 height 7
